Goal: Transaction & Acquisition: Subscribe to service/newsletter

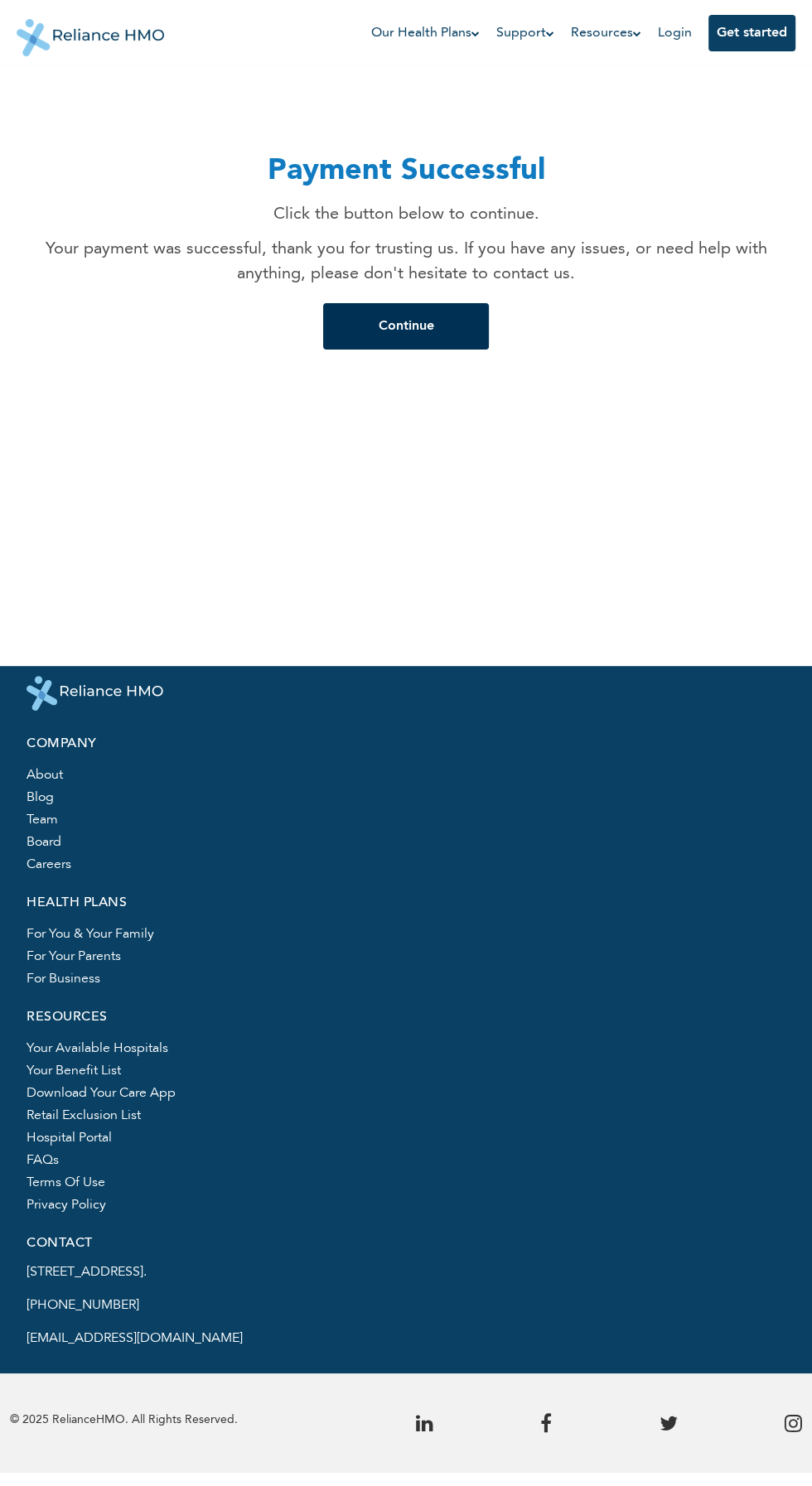
click at [437, 324] on button "Continue" at bounding box center [406, 326] width 166 height 47
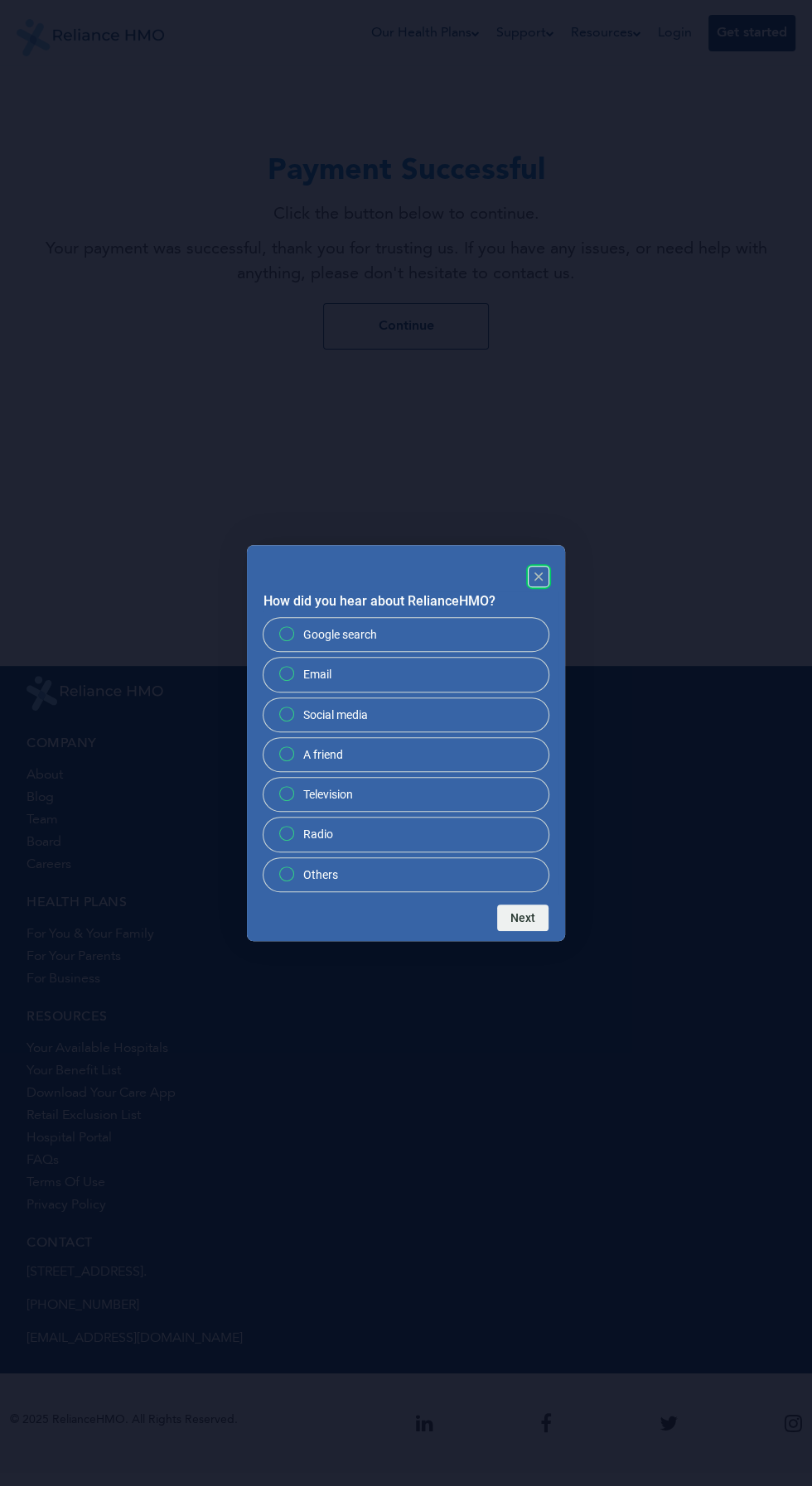
click at [538, 577] on icon "Close" at bounding box center [538, 576] width 9 height 9
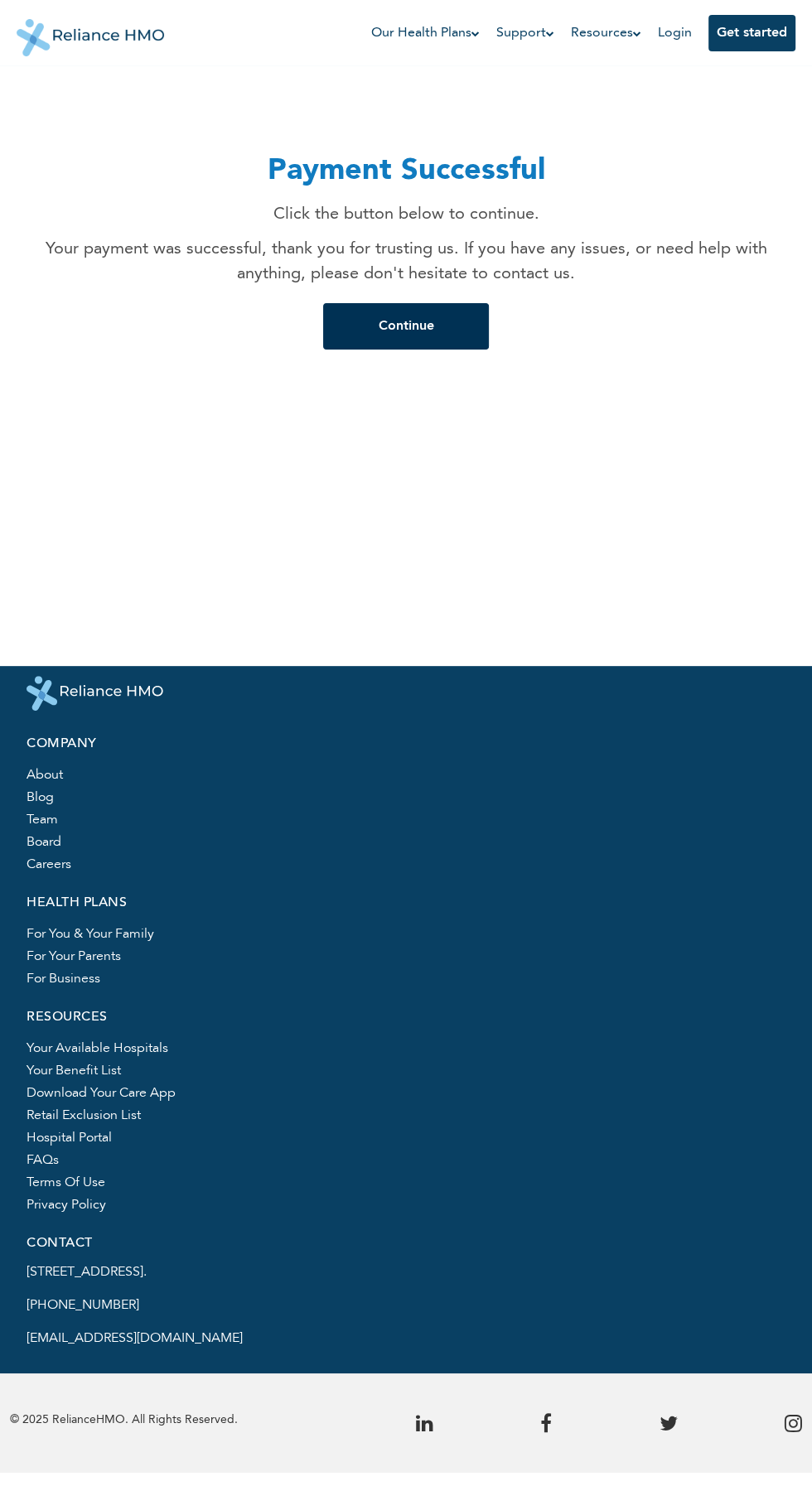
click at [444, 329] on button "Continue" at bounding box center [406, 326] width 166 height 47
click at [447, 340] on button "Continue" at bounding box center [406, 326] width 166 height 47
click at [423, 326] on button "Continue" at bounding box center [406, 326] width 166 height 47
click at [673, 33] on link "Login" at bounding box center [674, 33] width 34 height 14
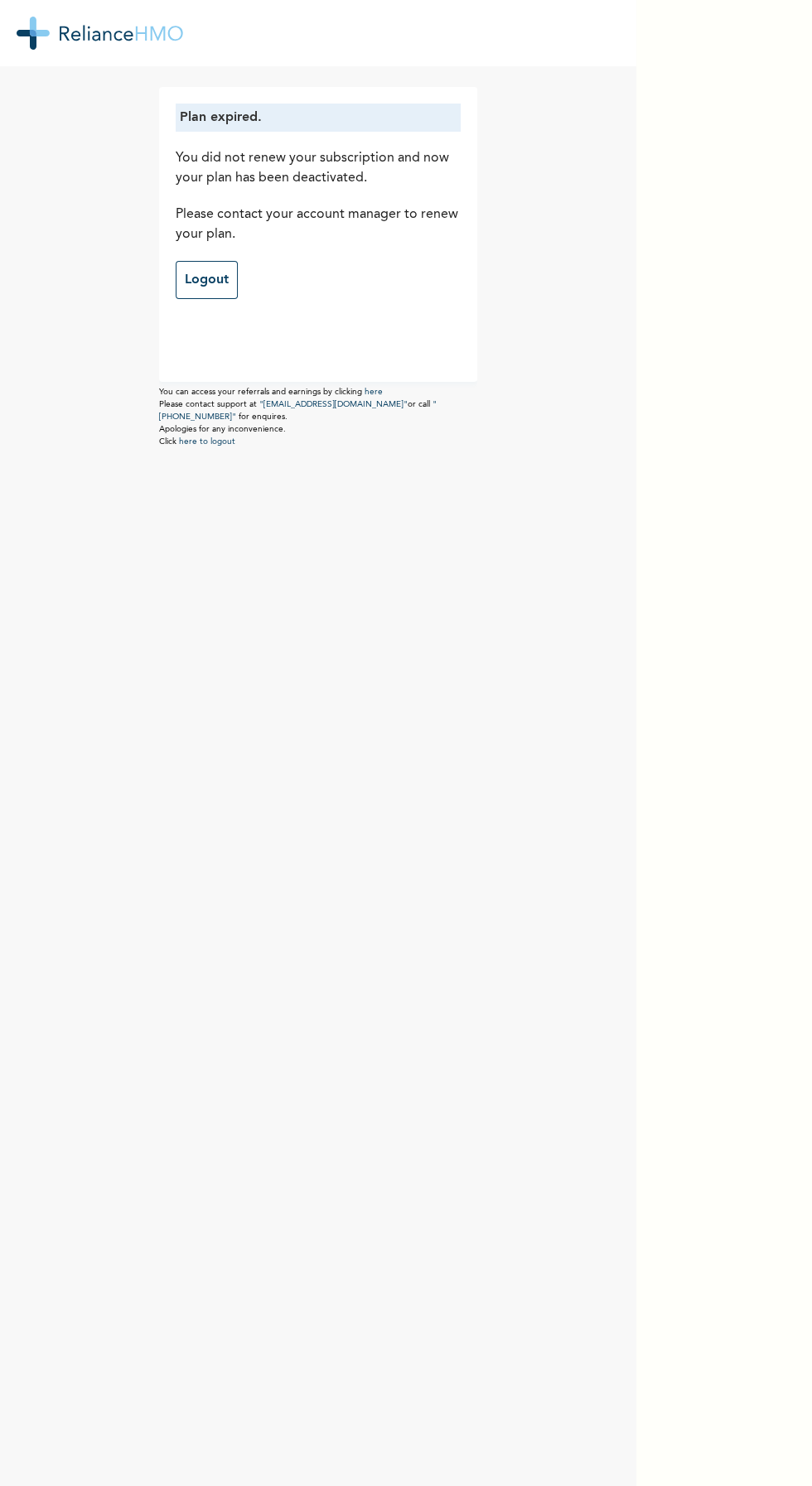
click at [725, 493] on div "Plan expired. You did not renew your subscription and now your plan has been de…" at bounding box center [406, 743] width 812 height 1486
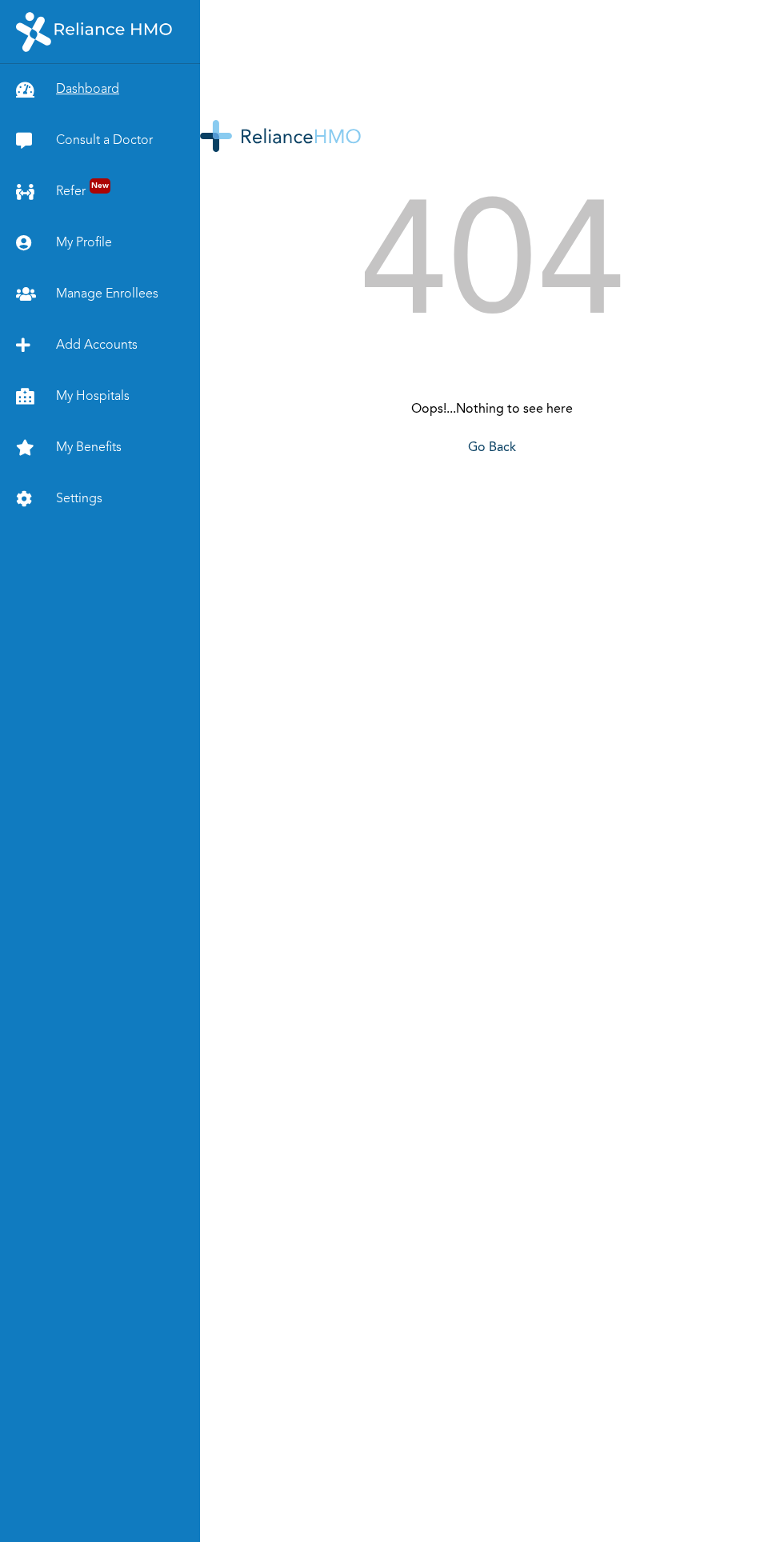
click at [105, 103] on link "Dashboard" at bounding box center [99, 89] width 200 height 52
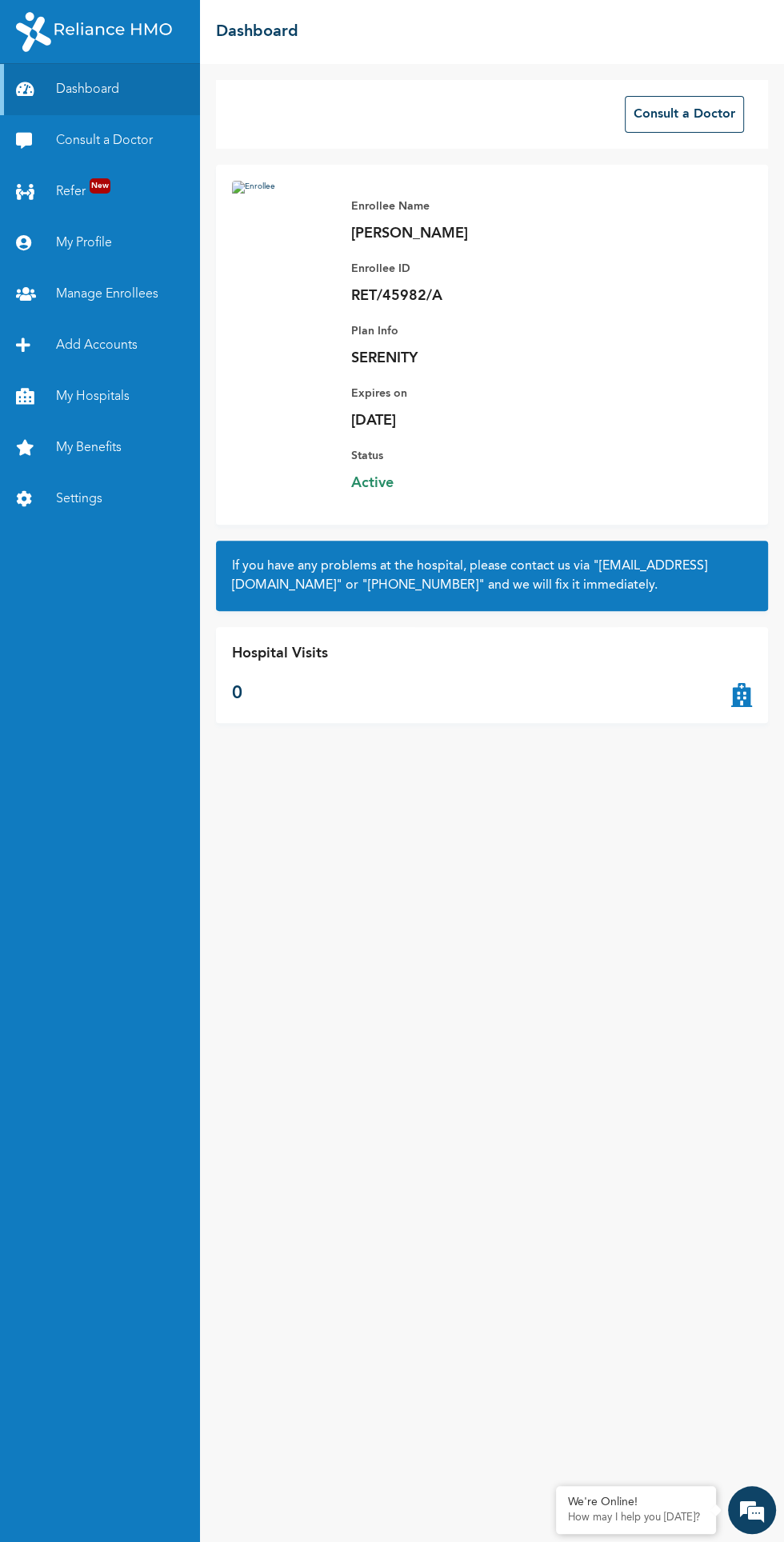
click at [757, 846] on div "Consult a Doctor Enrollee Name [PERSON_NAME] Enrollee ID RET/45982/A Plan Info …" at bounding box center [491, 803] width 584 height 1478
